Goal: Navigation & Orientation: Find specific page/section

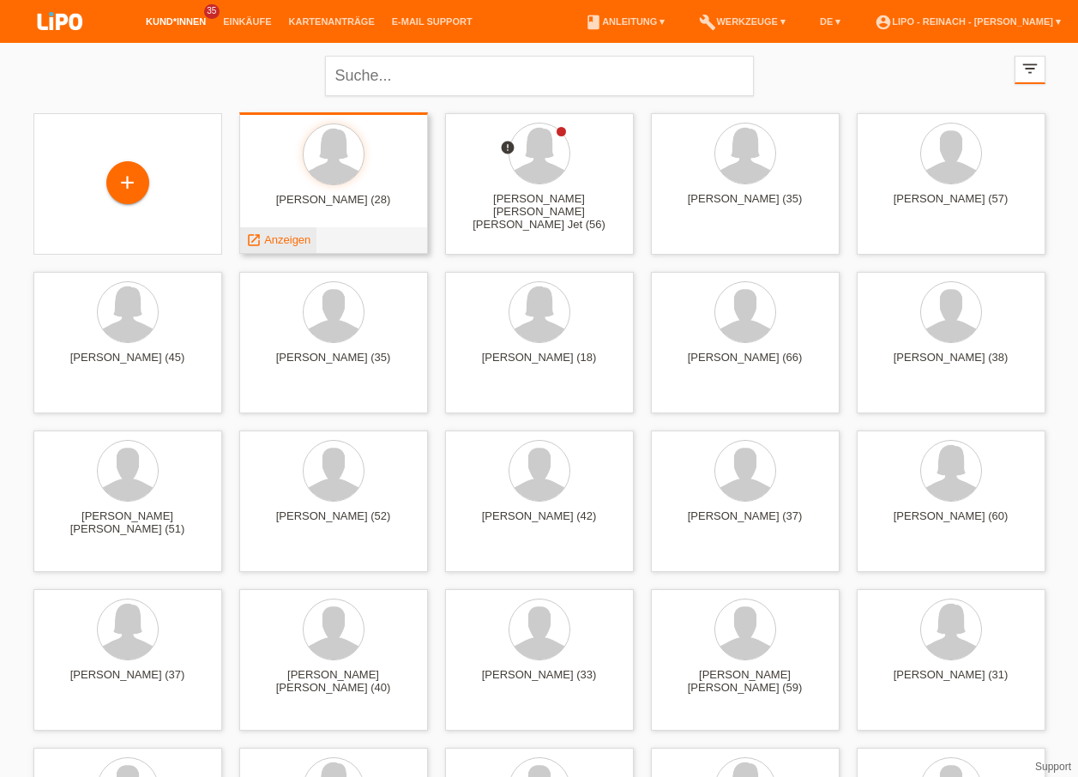
click at [294, 237] on span "Anzeigen" at bounding box center [287, 239] width 46 height 13
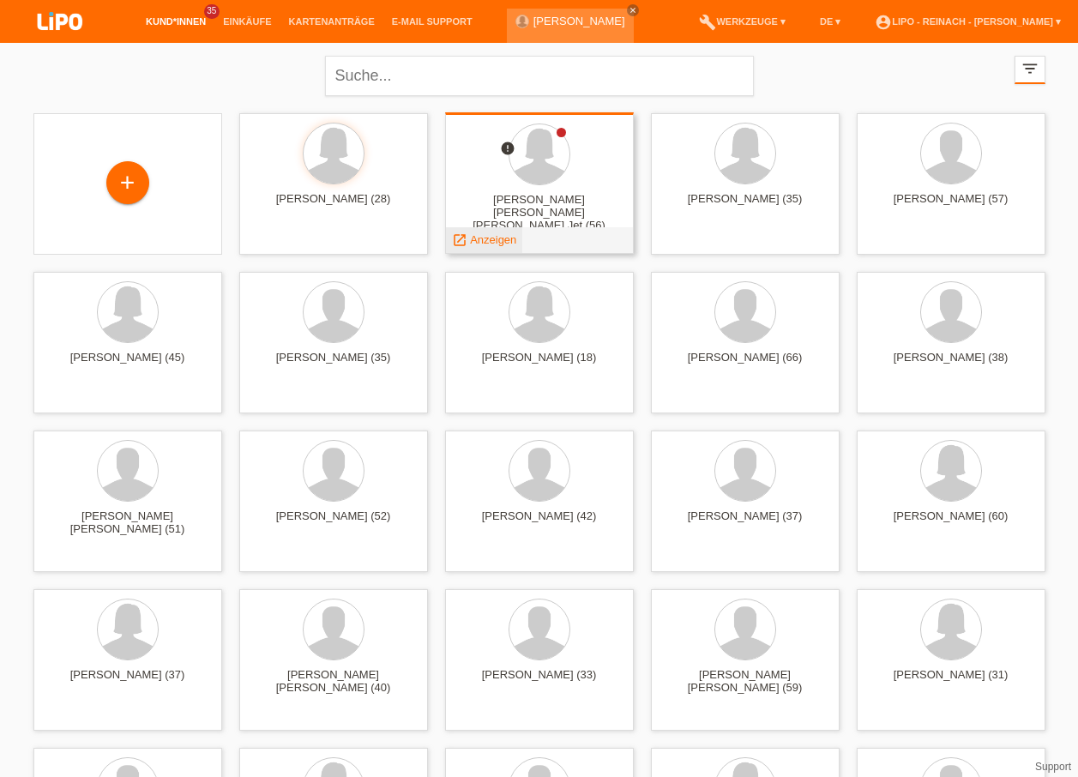
click at [482, 244] on span "Anzeigen" at bounding box center [493, 239] width 46 height 13
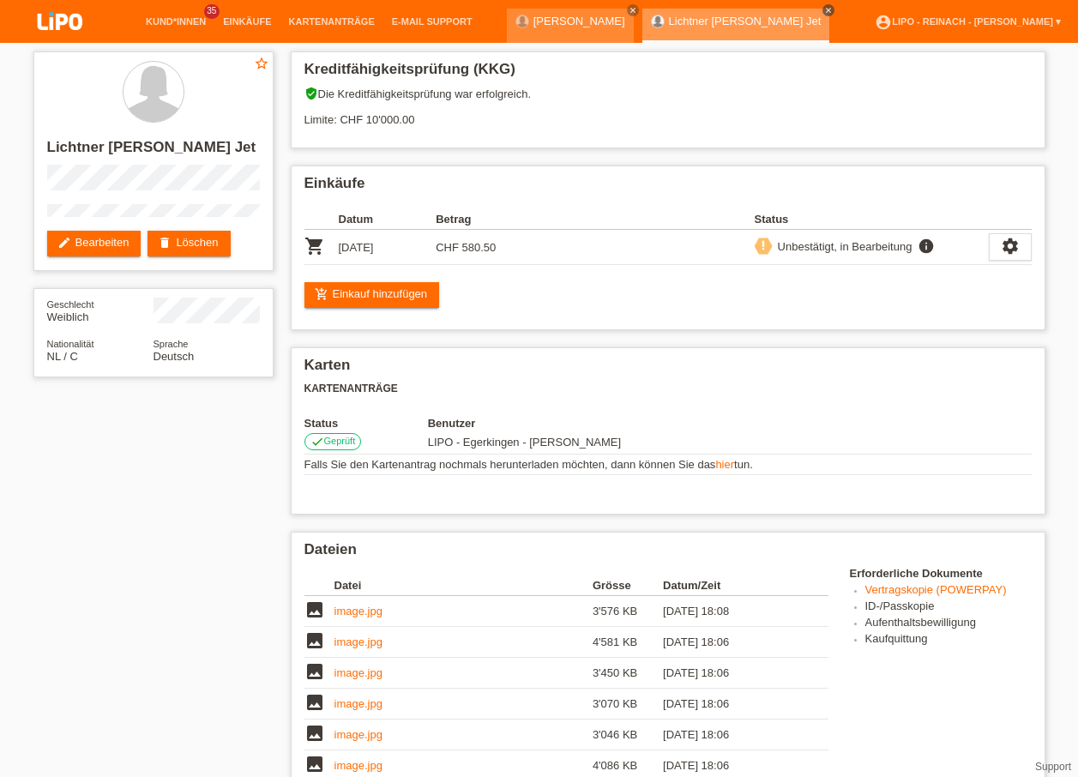
click at [833, 7] on icon "close" at bounding box center [828, 10] width 9 height 9
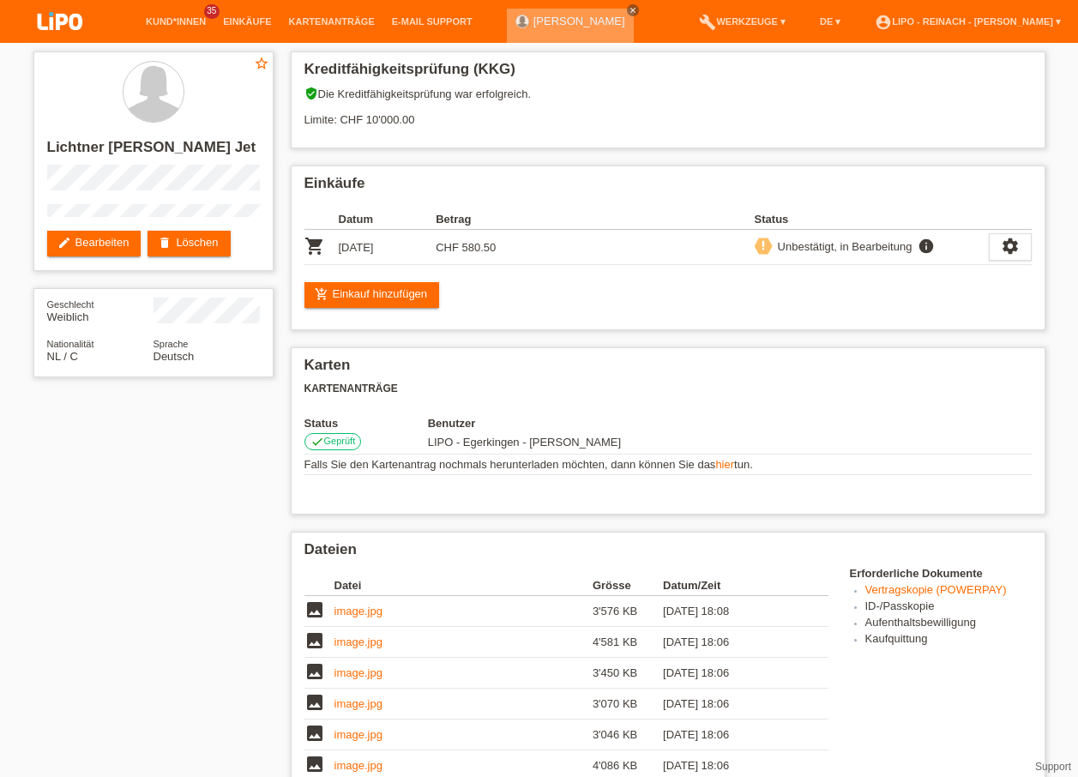
click at [637, 9] on icon "close" at bounding box center [633, 10] width 9 height 9
click at [966, 31] on li "account_circle LIPO - Reinach - Thomas Bauer ▾" at bounding box center [967, 22] width 203 height 44
click at [966, 19] on link "account_circle LIPO - Reinach - Thomas Bauer ▾" at bounding box center [967, 21] width 203 height 10
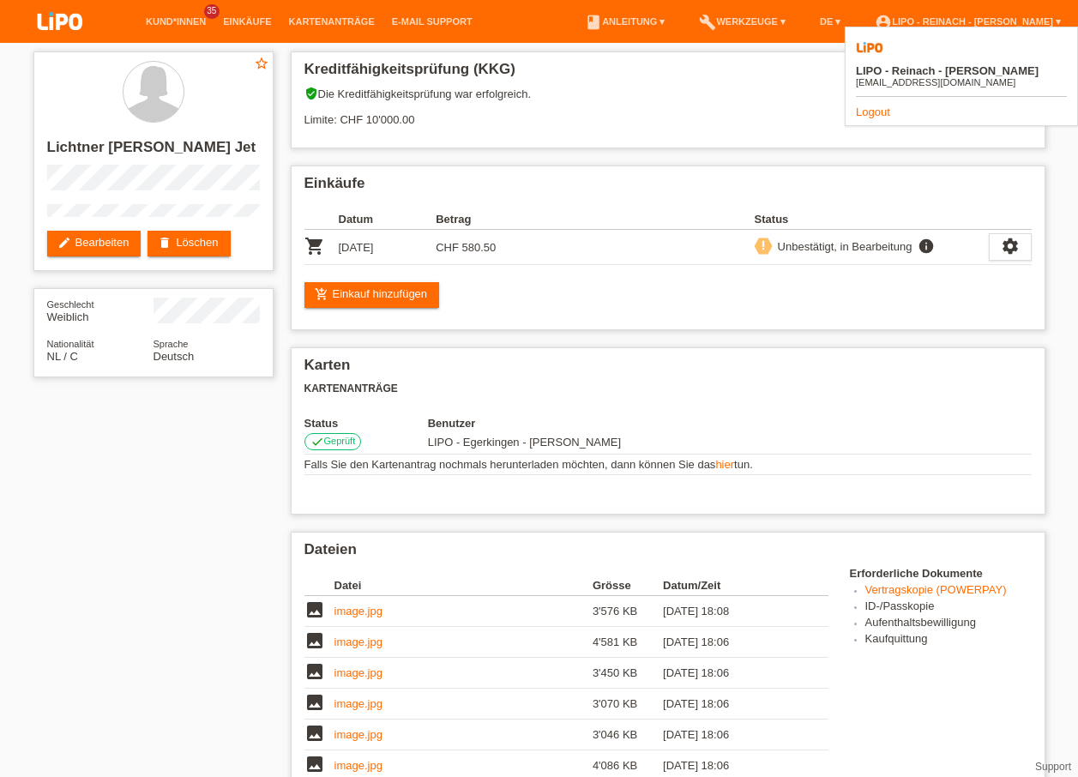
click at [55, 20] on img at bounding box center [60, 22] width 86 height 45
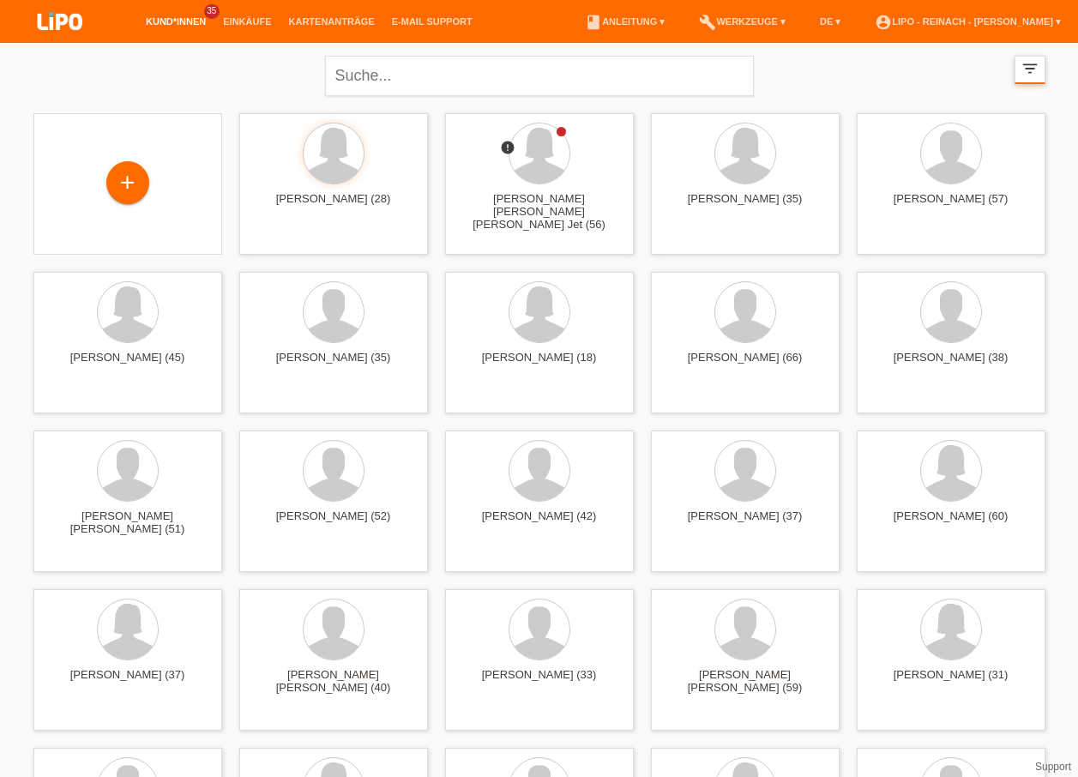
click at [1029, 72] on icon "filter_list" at bounding box center [1029, 68] width 19 height 19
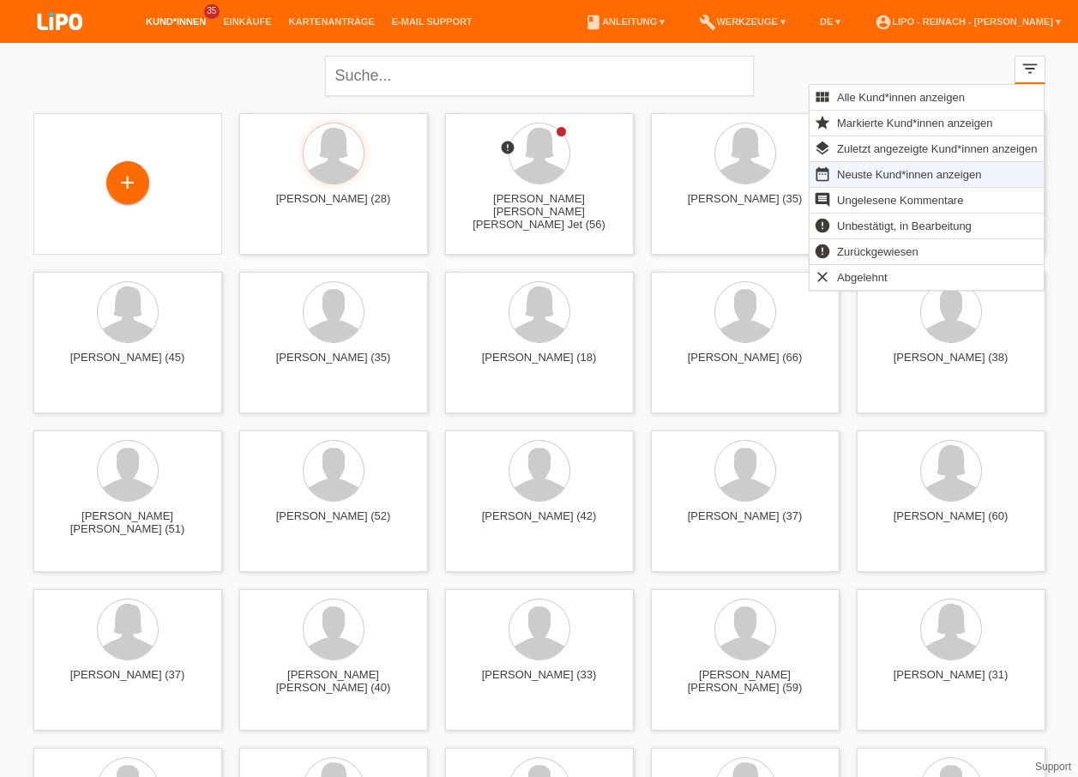
click at [891, 176] on span "Neuste Kund*innen anzeigen" at bounding box center [908, 174] width 149 height 21
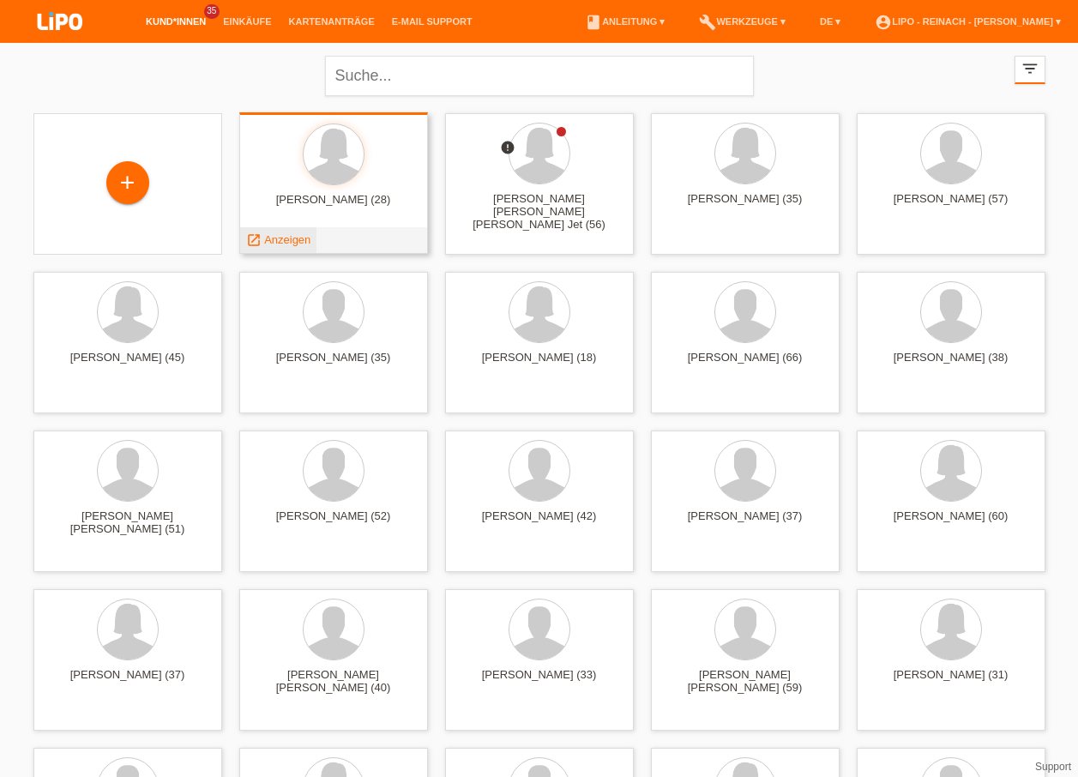
click at [283, 239] on span "Anzeigen" at bounding box center [287, 239] width 46 height 13
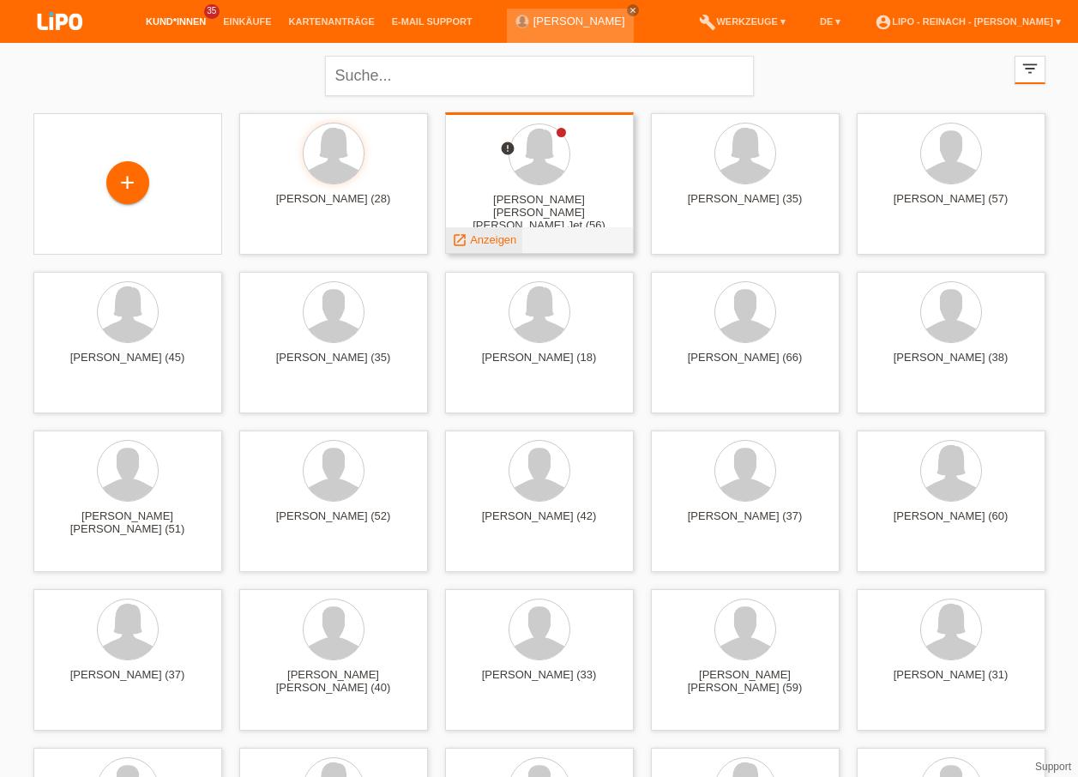
click at [492, 245] on span "Anzeigen" at bounding box center [493, 239] width 46 height 13
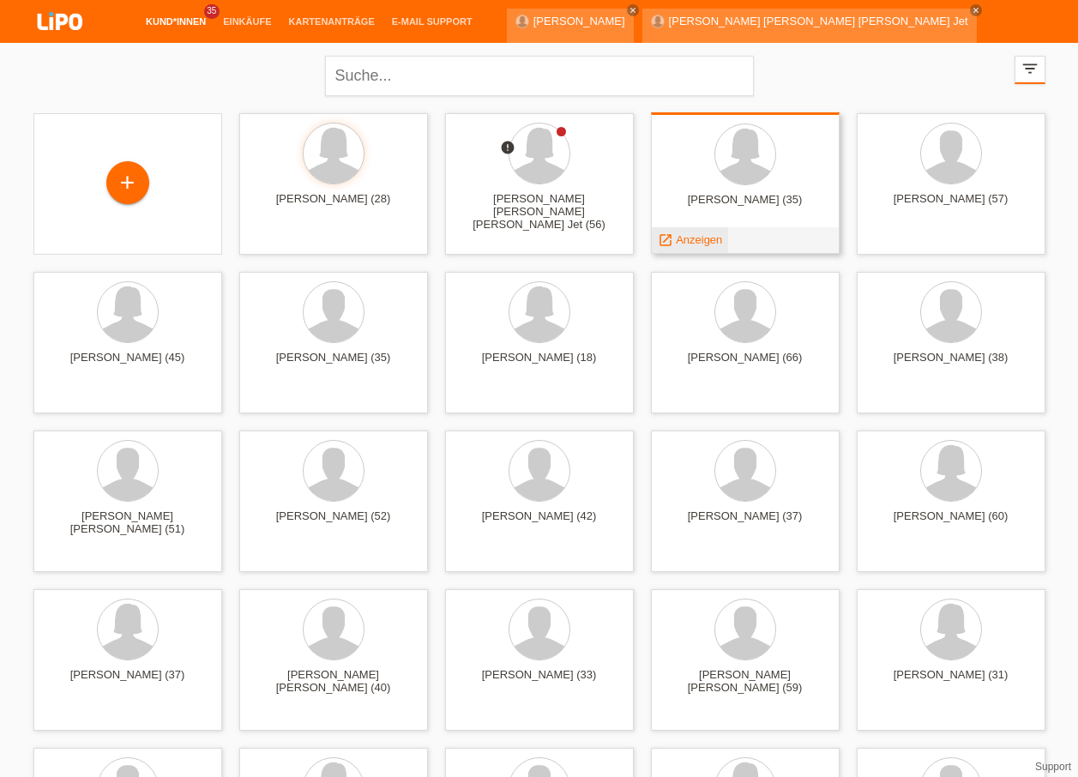
click at [695, 233] on span "Anzeigen" at bounding box center [699, 239] width 46 height 13
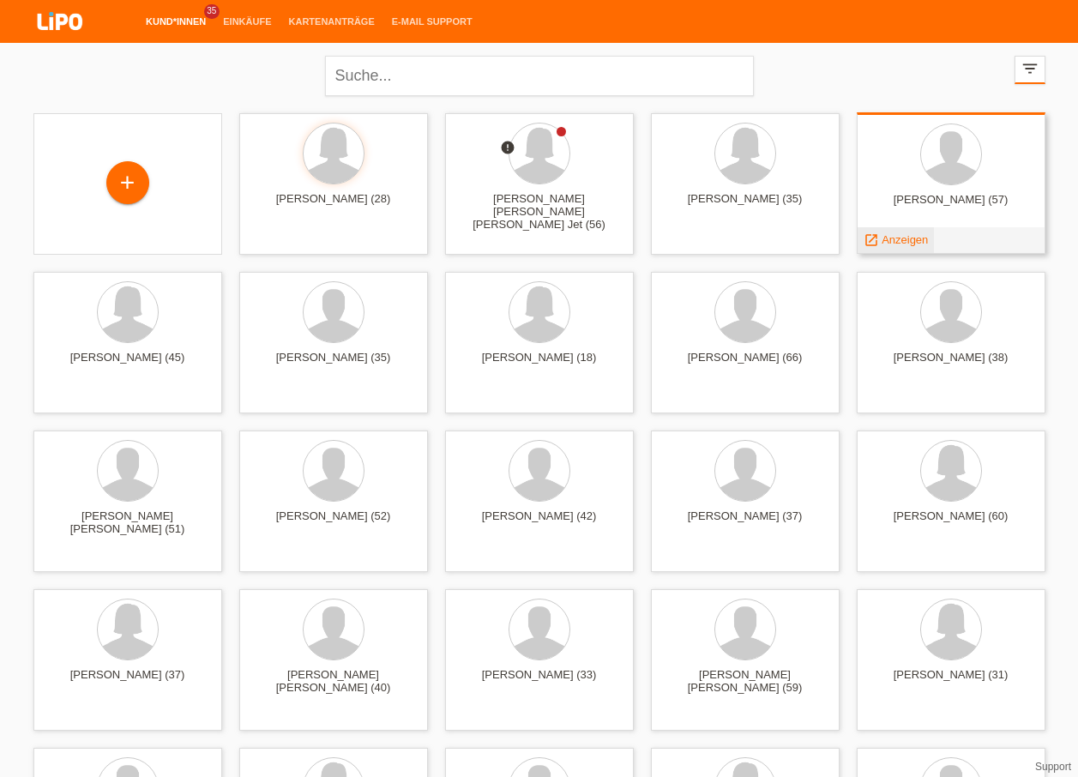
click at [888, 237] on span "Anzeigen" at bounding box center [905, 239] width 46 height 13
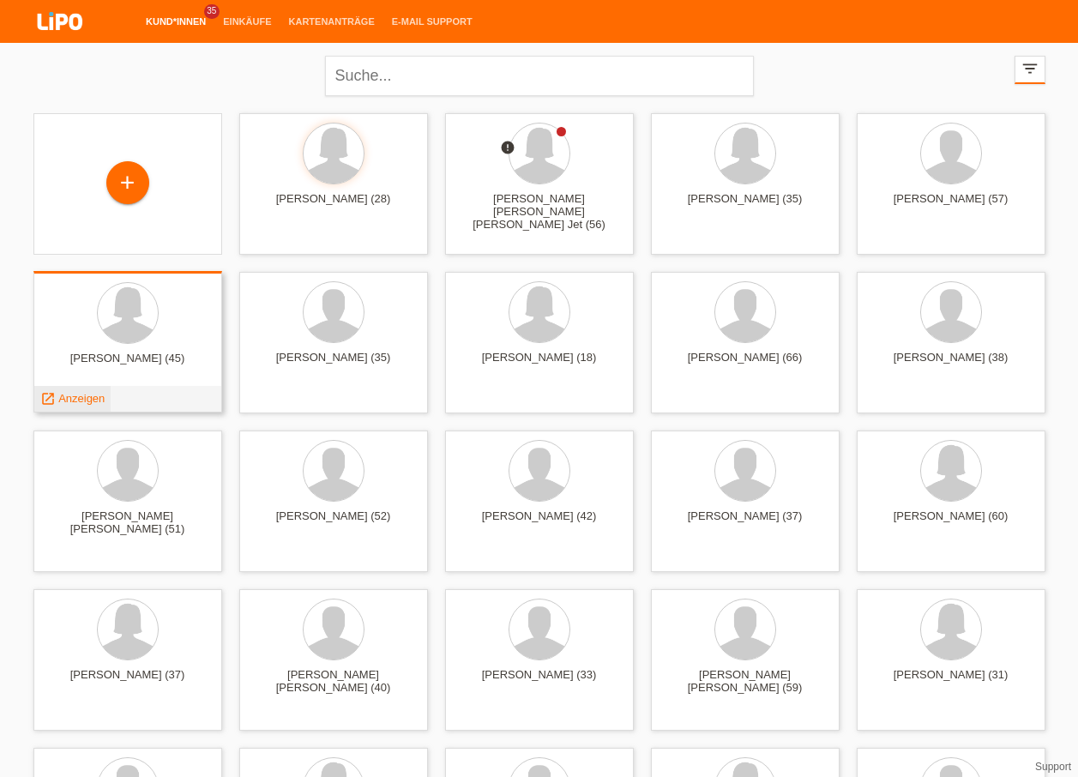
click at [76, 400] on span "Anzeigen" at bounding box center [81, 398] width 46 height 13
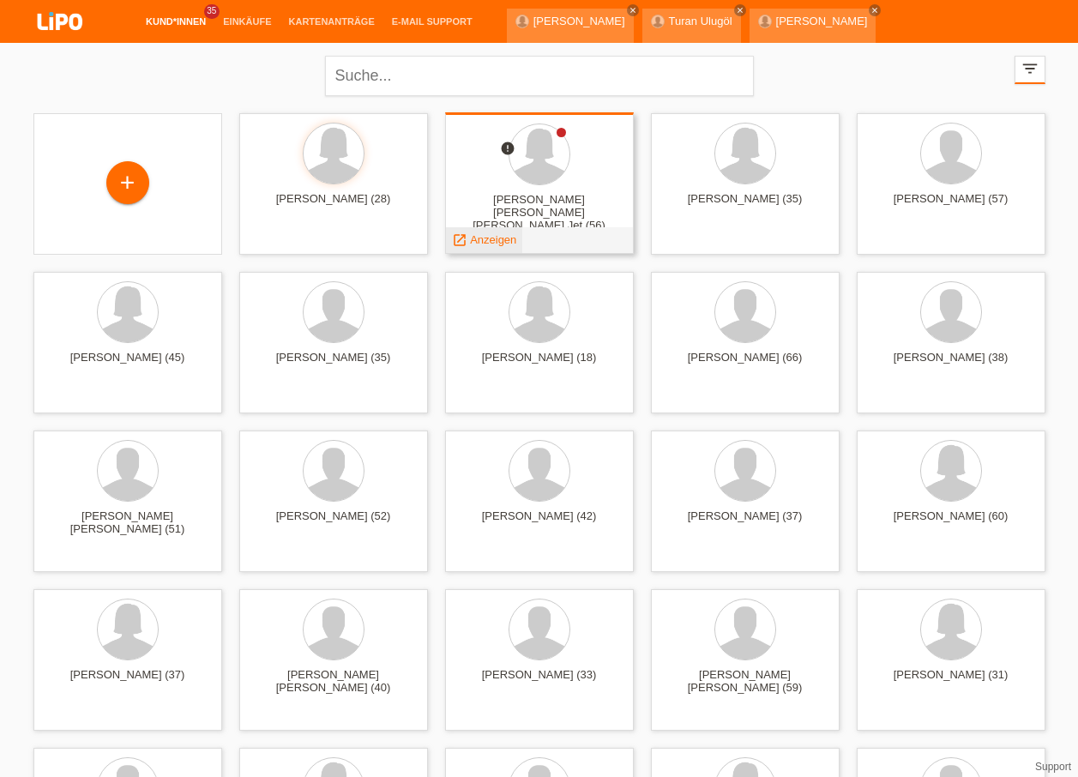
click at [498, 232] on div "launch Anzeigen" at bounding box center [484, 240] width 77 height 26
click at [494, 240] on span "Anzeigen" at bounding box center [493, 239] width 46 height 13
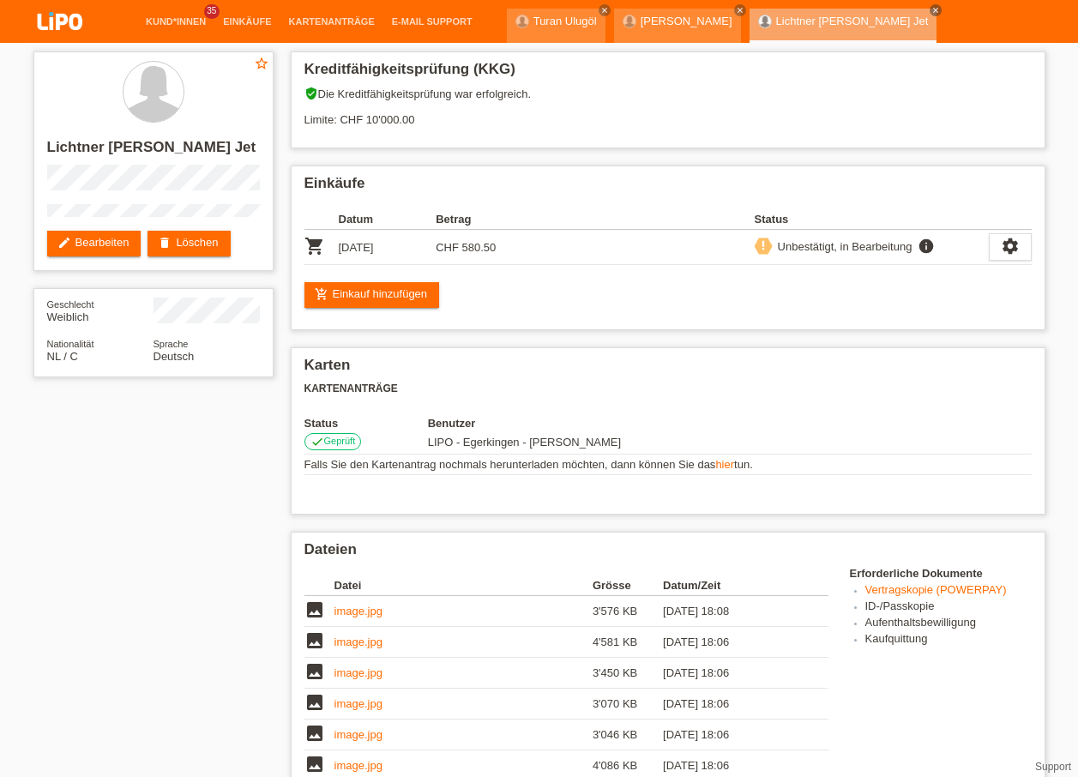
click at [48, 17] on img at bounding box center [60, 22] width 86 height 45
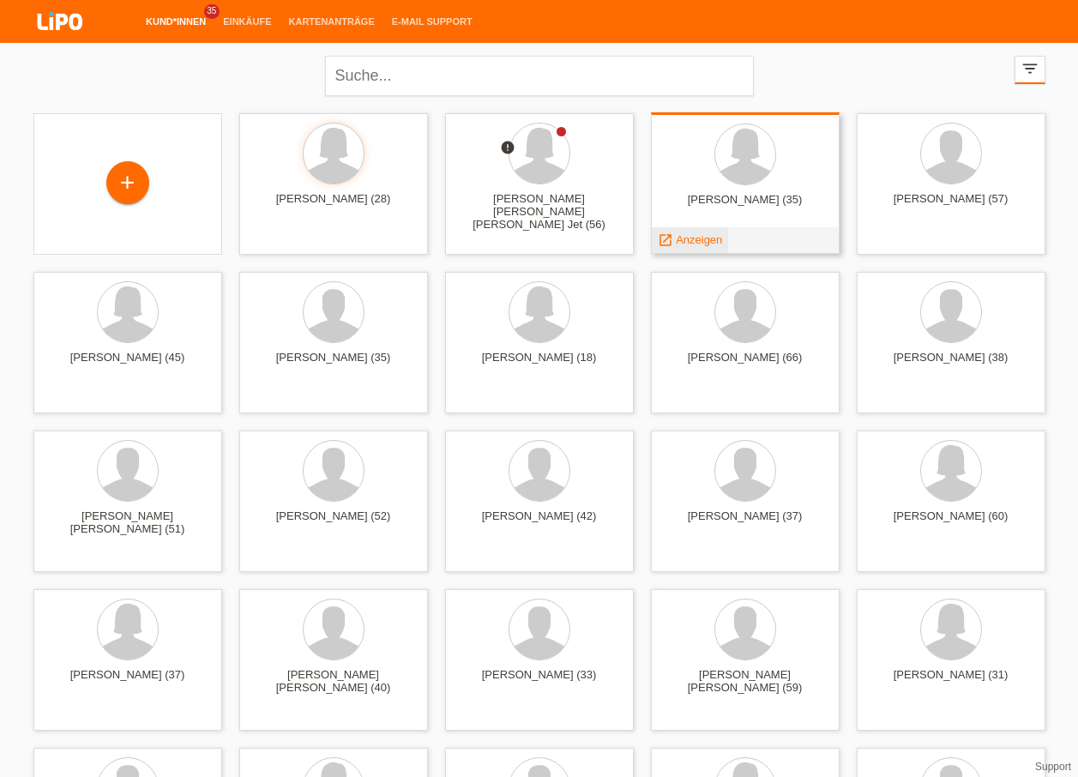
click at [702, 233] on span "Anzeigen" at bounding box center [699, 239] width 46 height 13
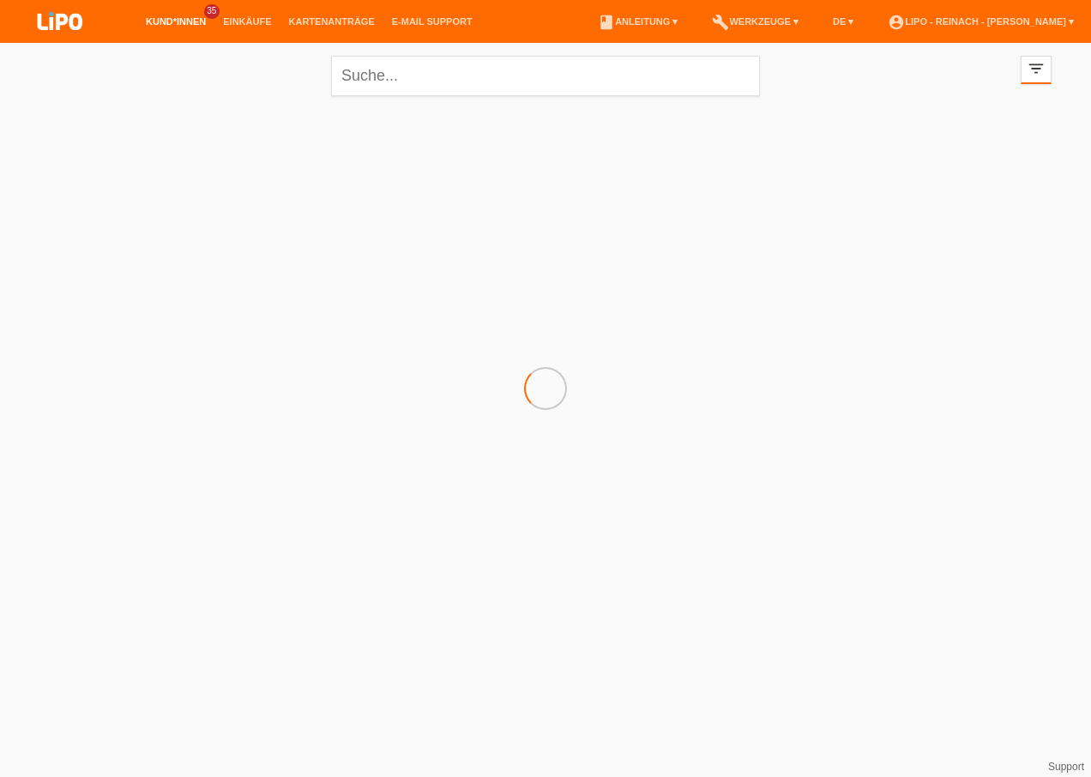
click at [725, 276] on html "Kund*innen 35 Einkäufe Kartenanträge E-Mail Support menu" at bounding box center [545, 138] width 1091 height 276
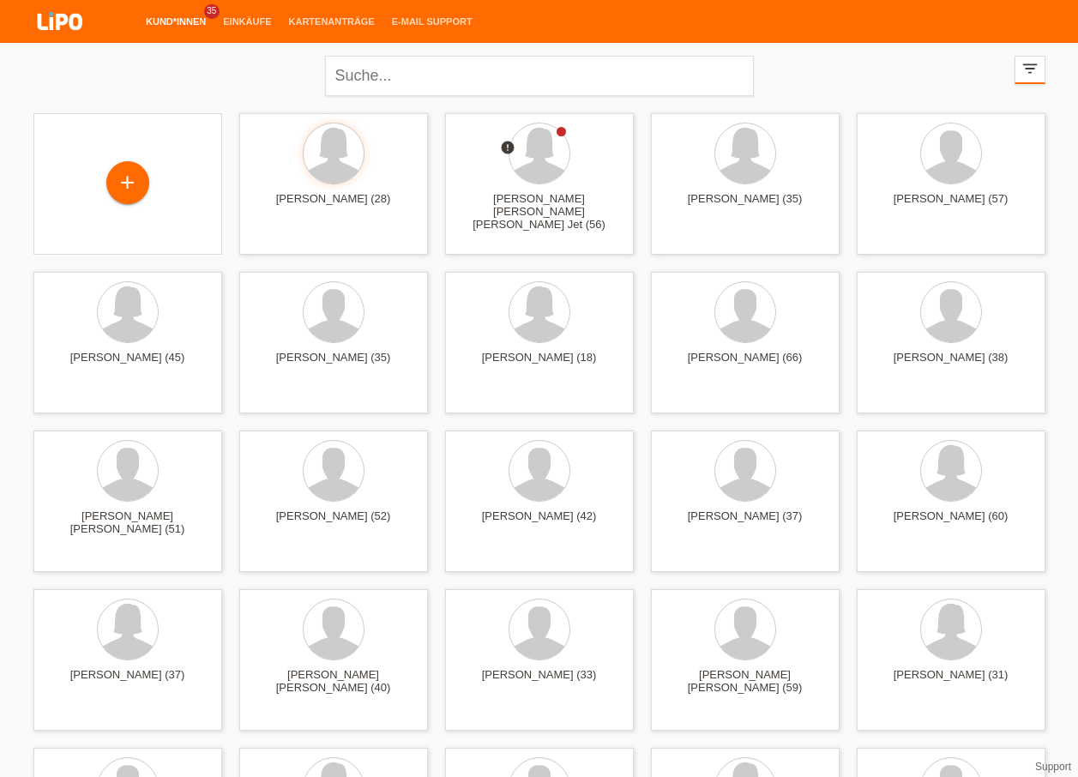
click at [756, 48] on link "close" at bounding box center [750, 54] width 12 height 12
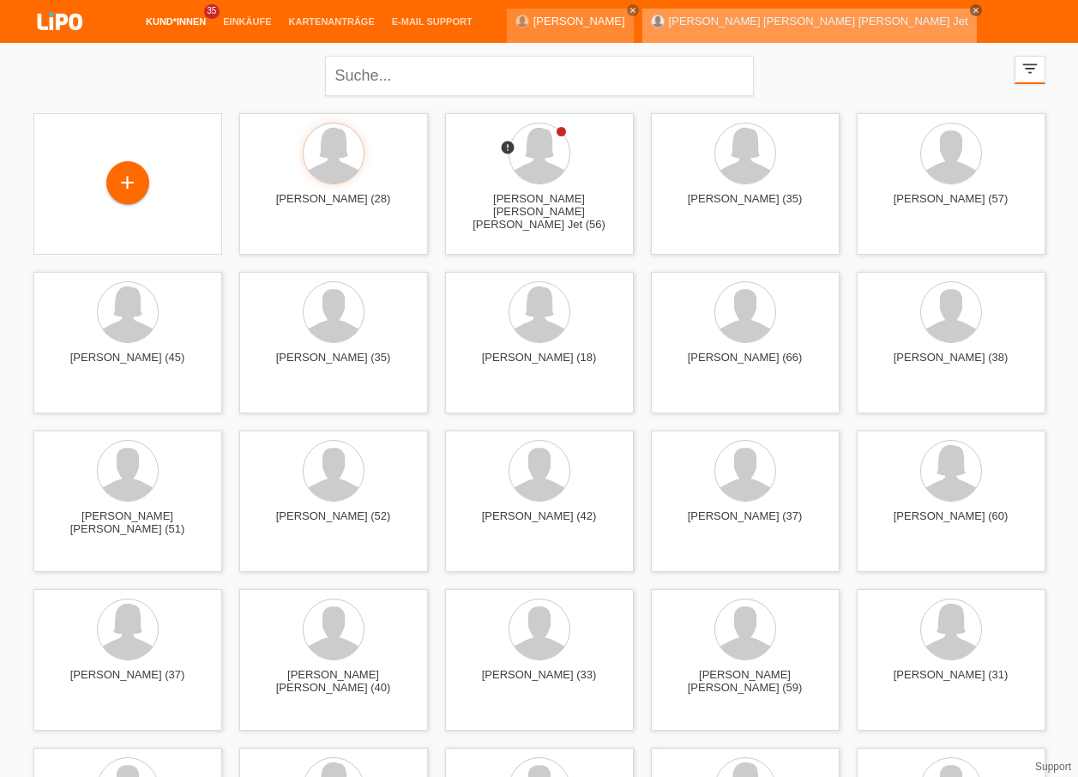
click at [972, 8] on icon "close" at bounding box center [976, 10] width 9 height 9
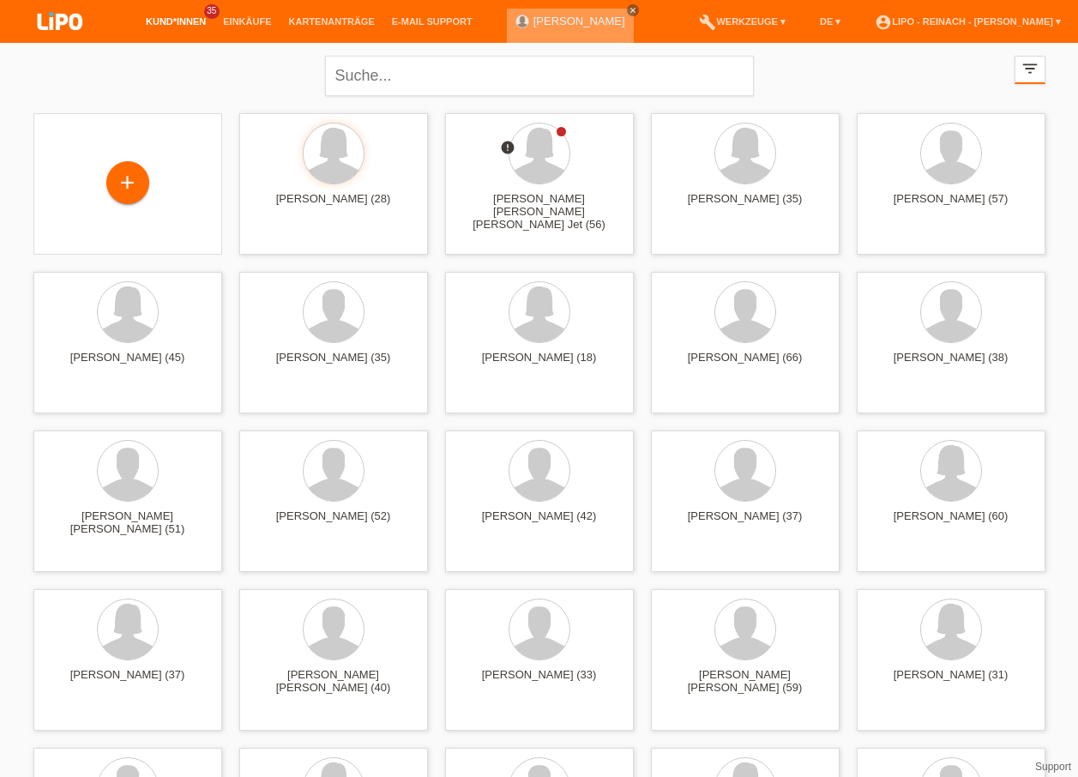
click at [629, 11] on icon "close" at bounding box center [633, 10] width 9 height 9
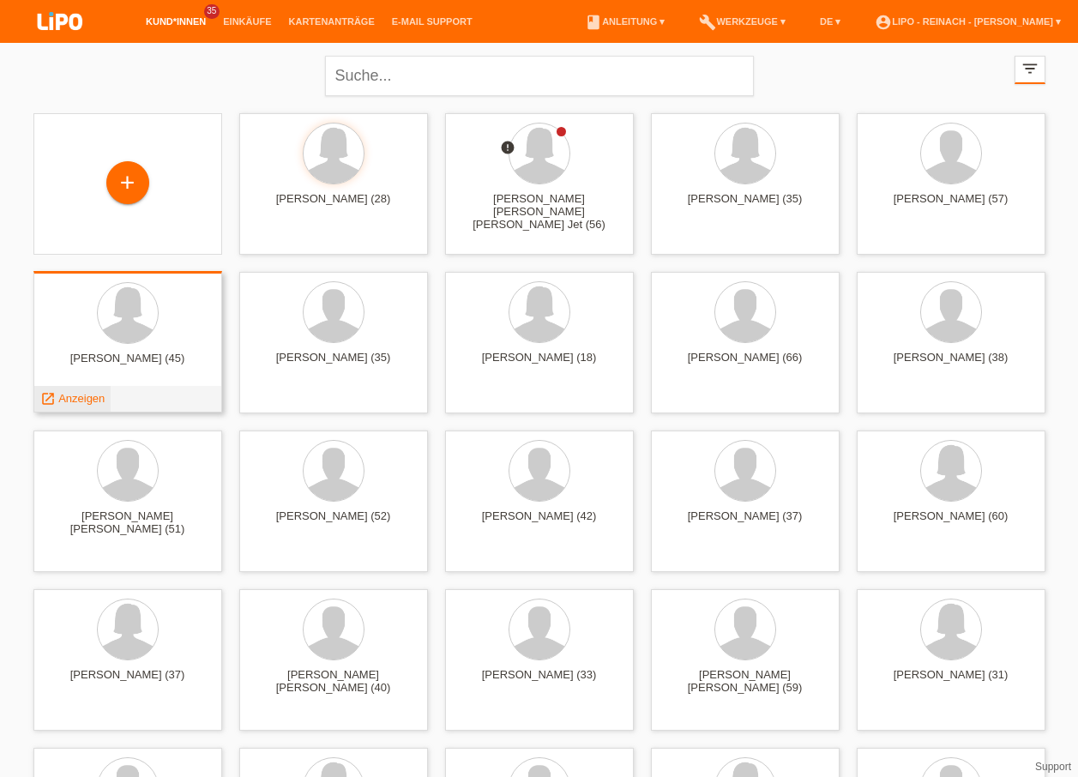
click at [92, 394] on span "Anzeigen" at bounding box center [81, 398] width 46 height 13
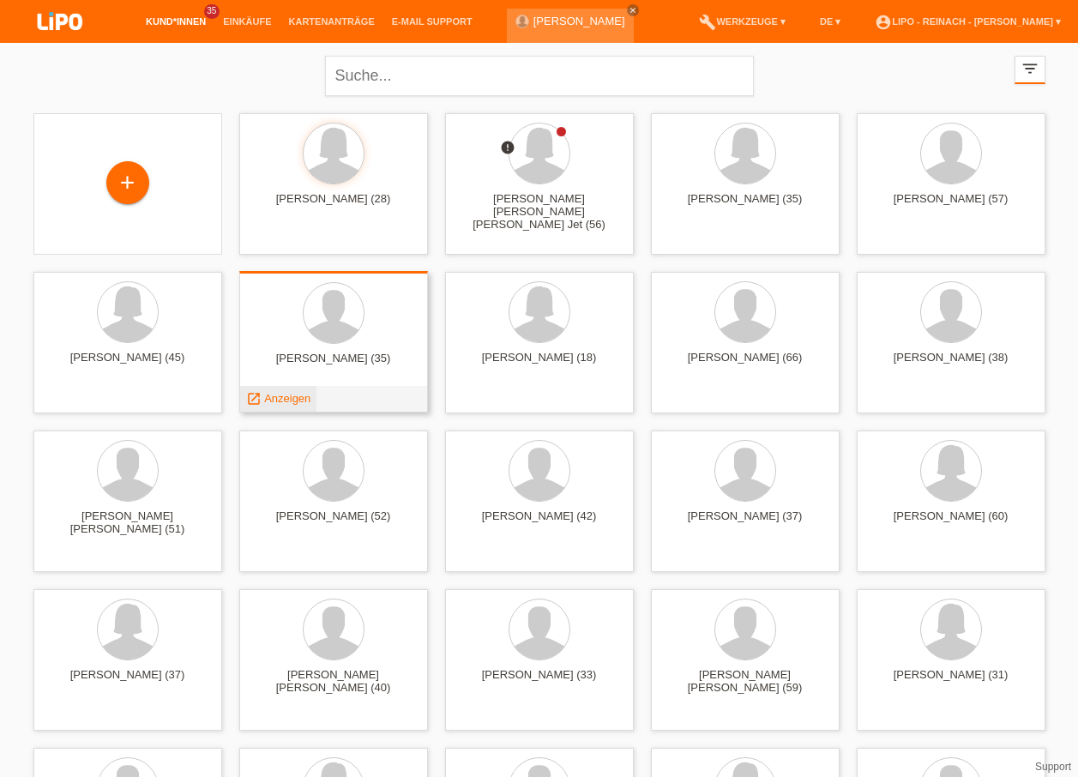
click at [286, 399] on span "Anzeigen" at bounding box center [287, 398] width 46 height 13
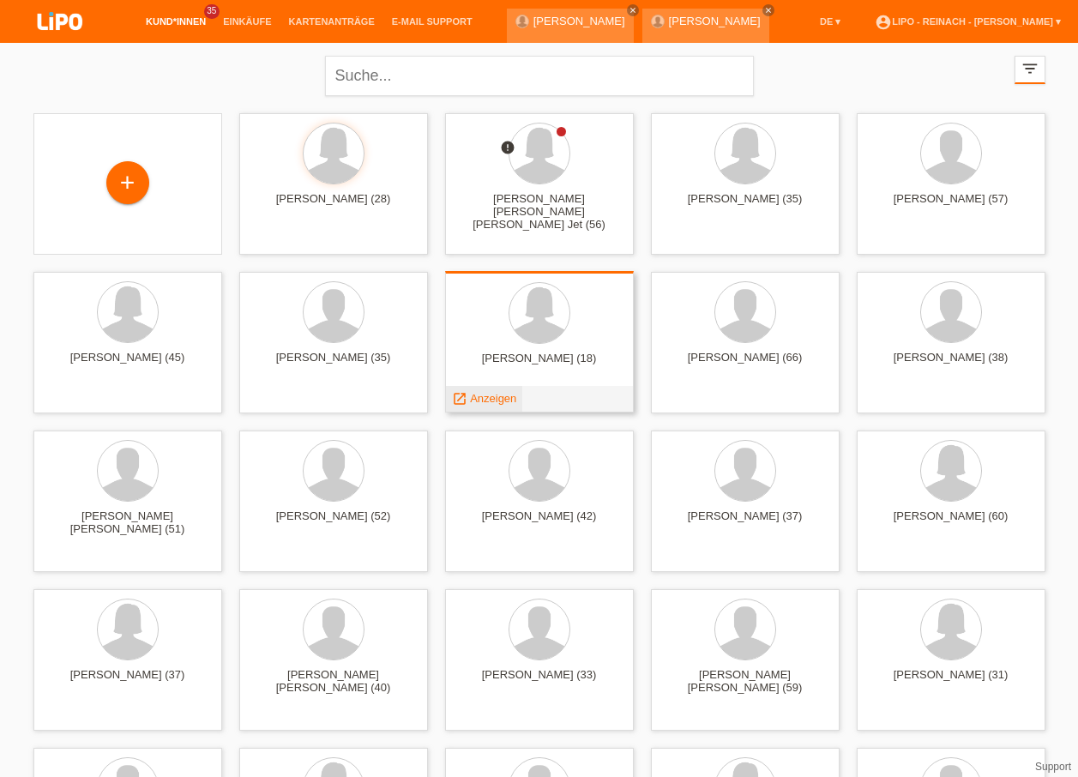
click at [497, 397] on span "Anzeigen" at bounding box center [493, 398] width 46 height 13
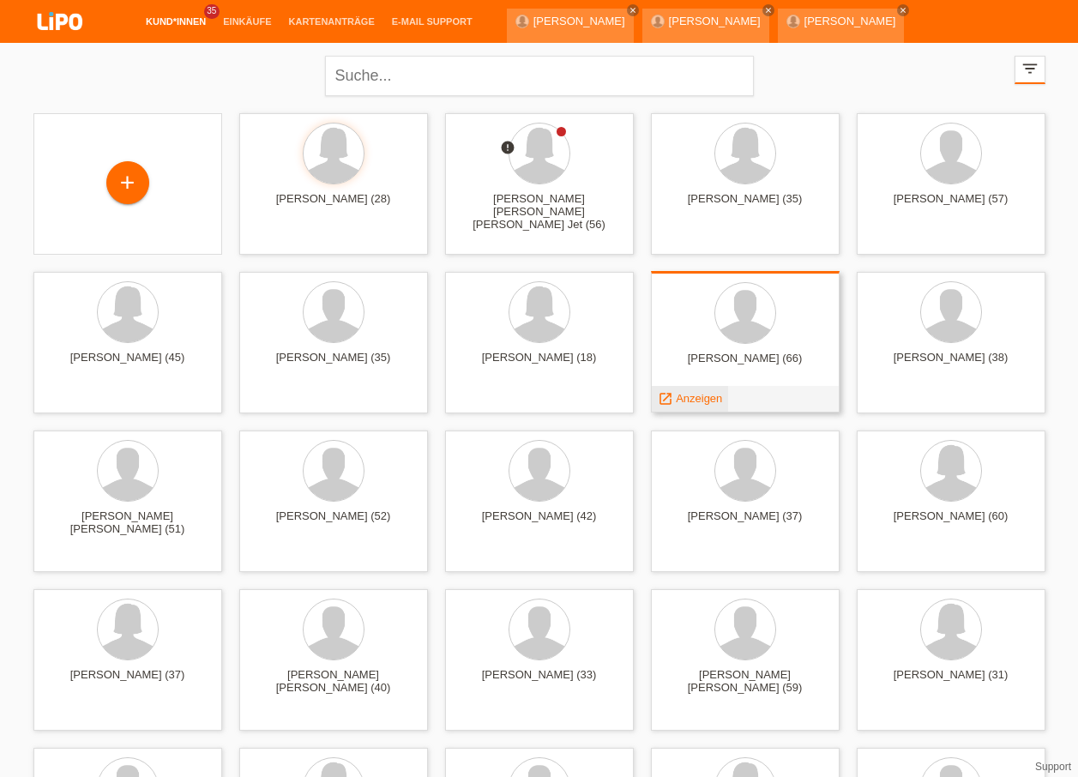
click at [691, 396] on span "Anzeigen" at bounding box center [699, 398] width 46 height 13
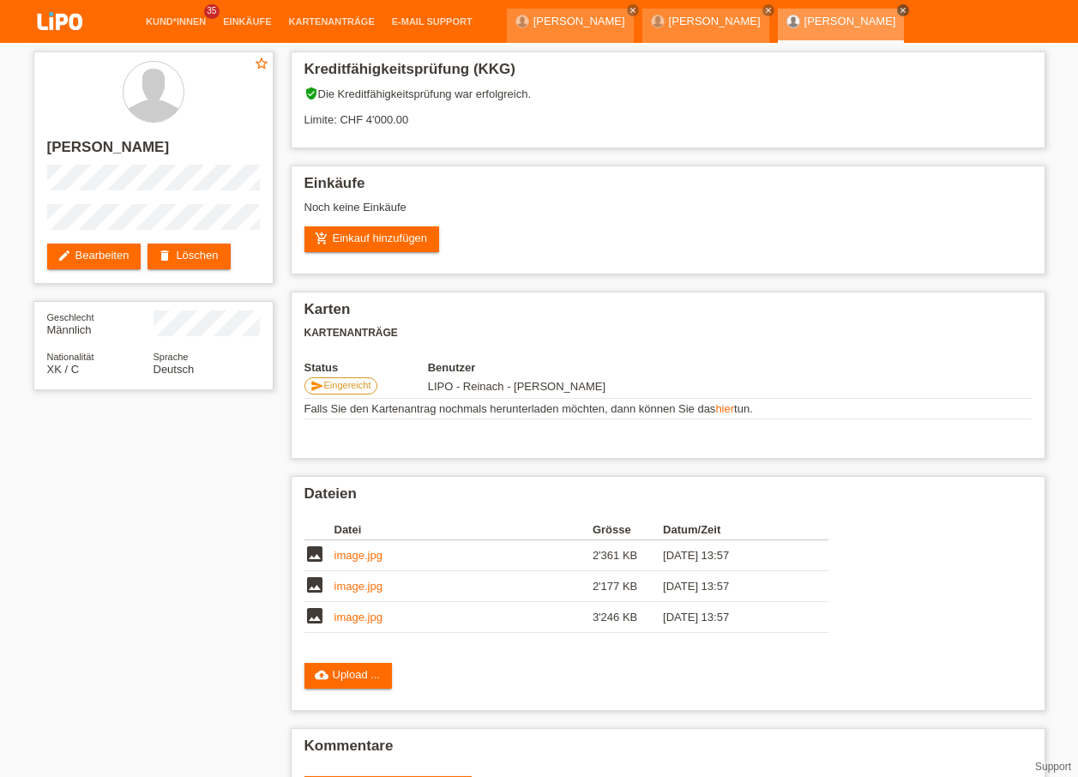
click at [897, 5] on link "close" at bounding box center [903, 10] width 12 height 12
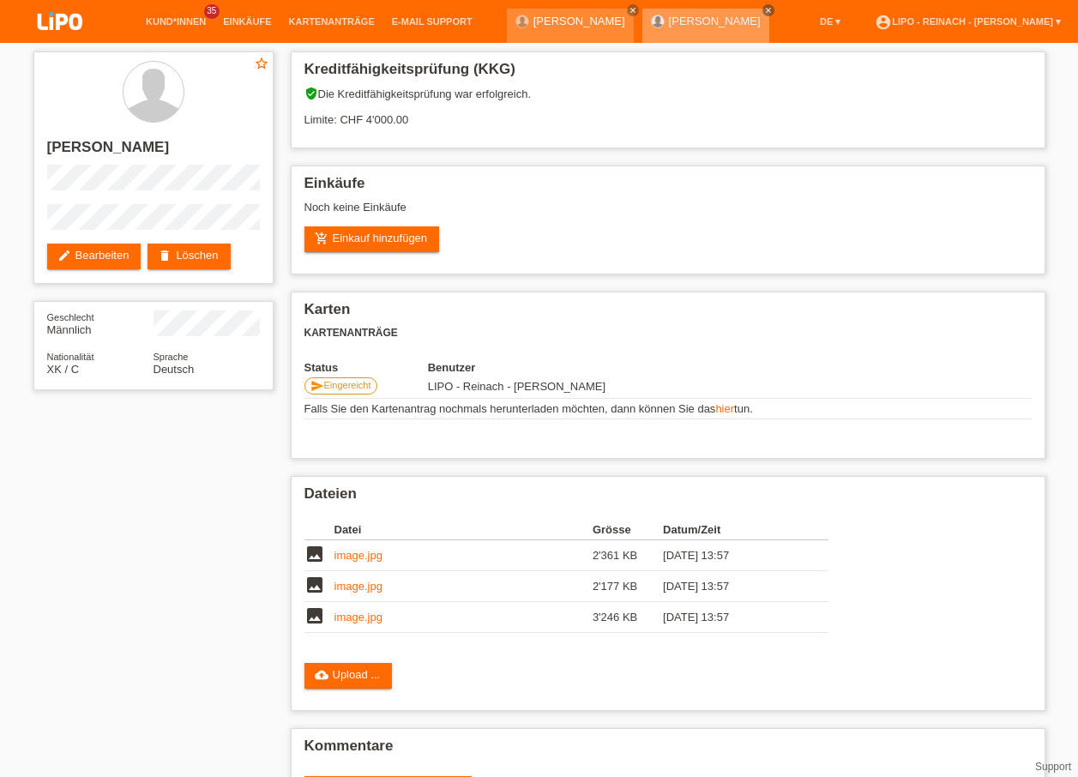
click at [764, 7] on icon "close" at bounding box center [768, 10] width 9 height 9
click at [910, 18] on link "account_circle LIPO - Reinach - [PERSON_NAME] ▾" at bounding box center [967, 21] width 203 height 10
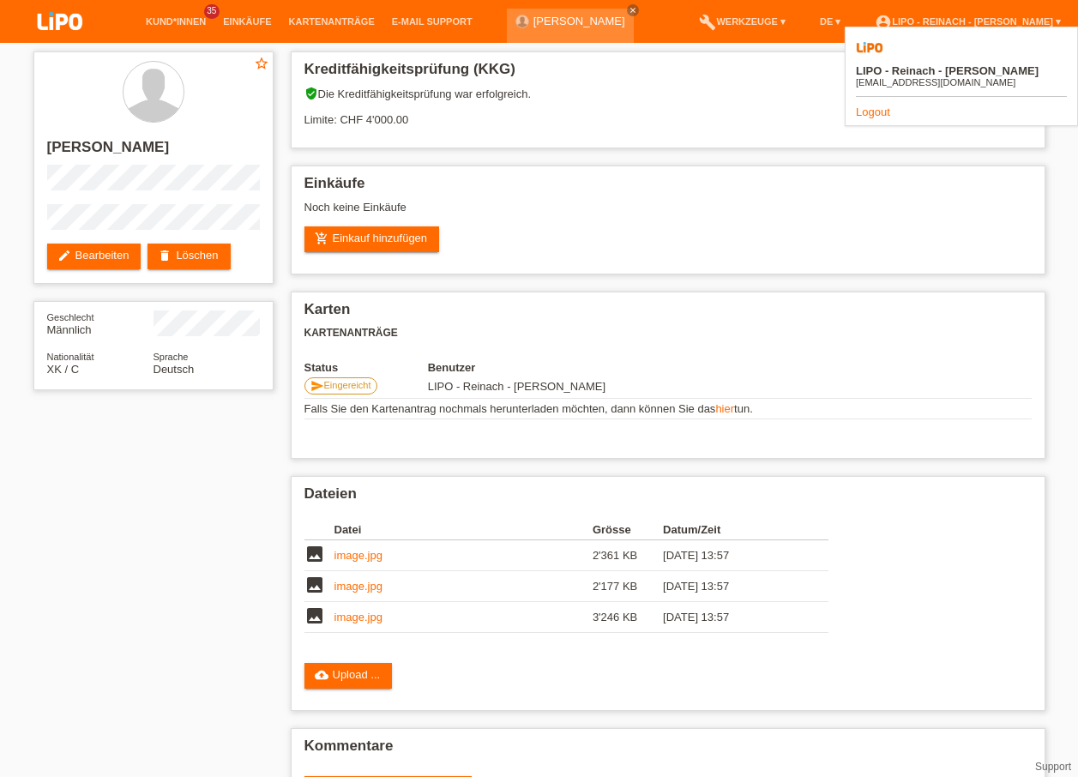
click at [871, 105] on link "Logout" at bounding box center [873, 111] width 34 height 13
